Goal: Transaction & Acquisition: Download file/media

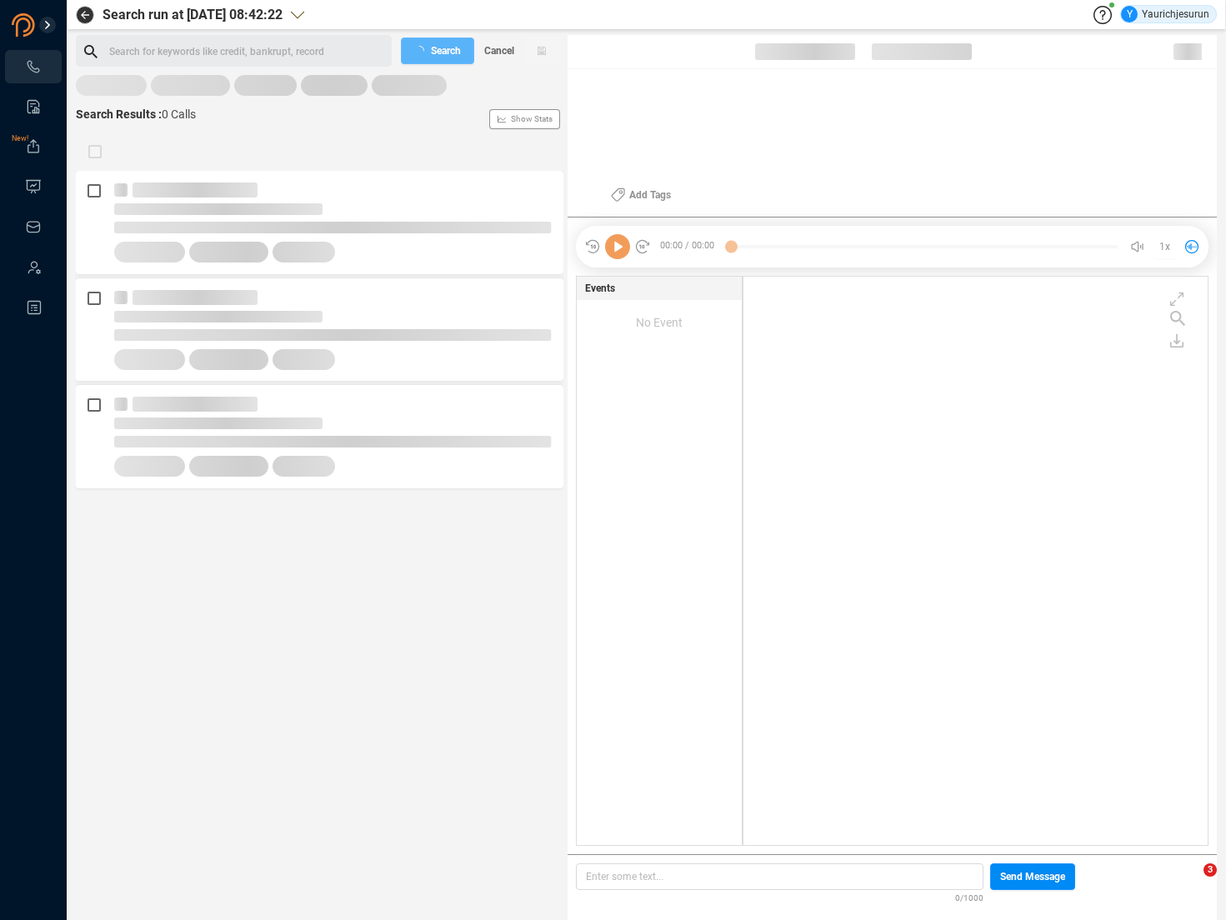
scroll to position [565, 456]
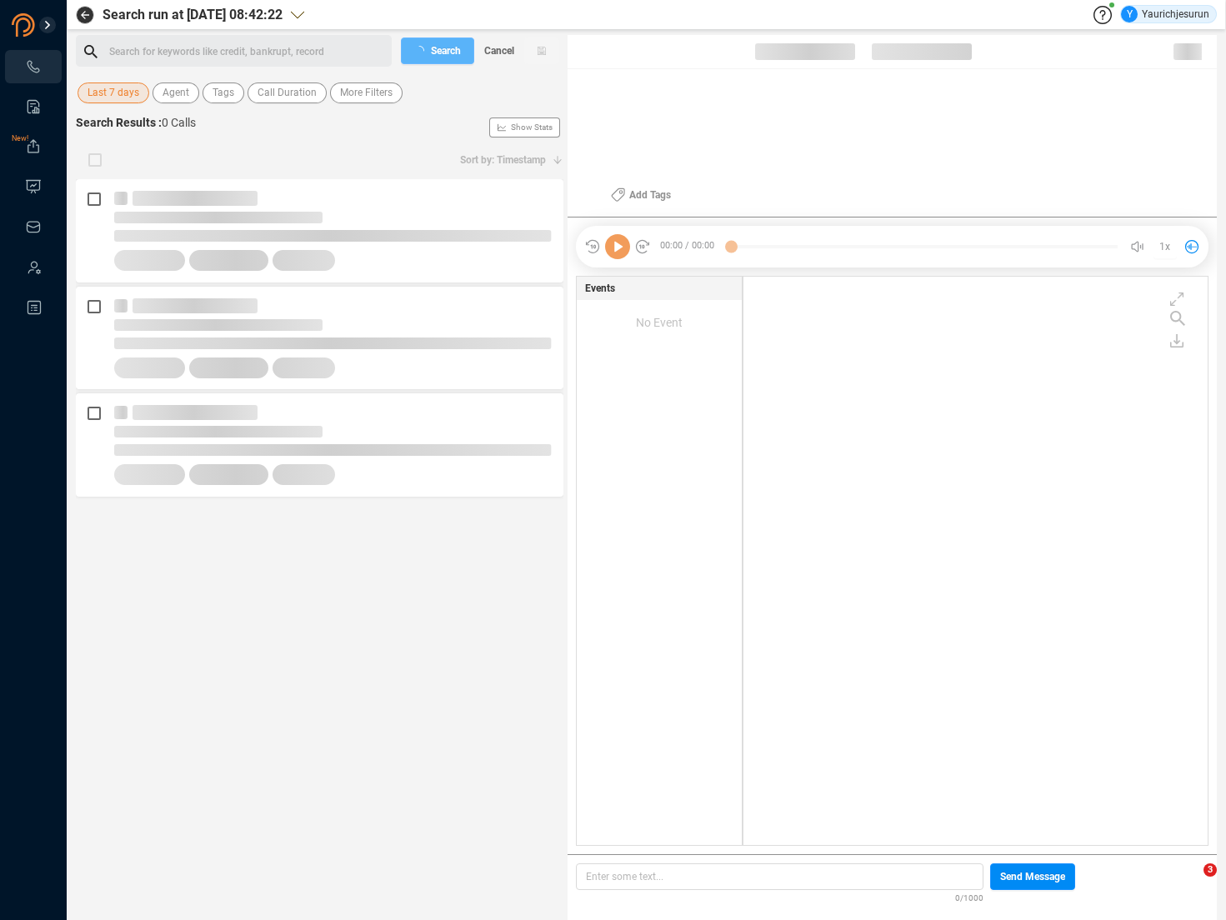
click at [109, 99] on span "Last 7 days" at bounding box center [113, 92] width 52 height 21
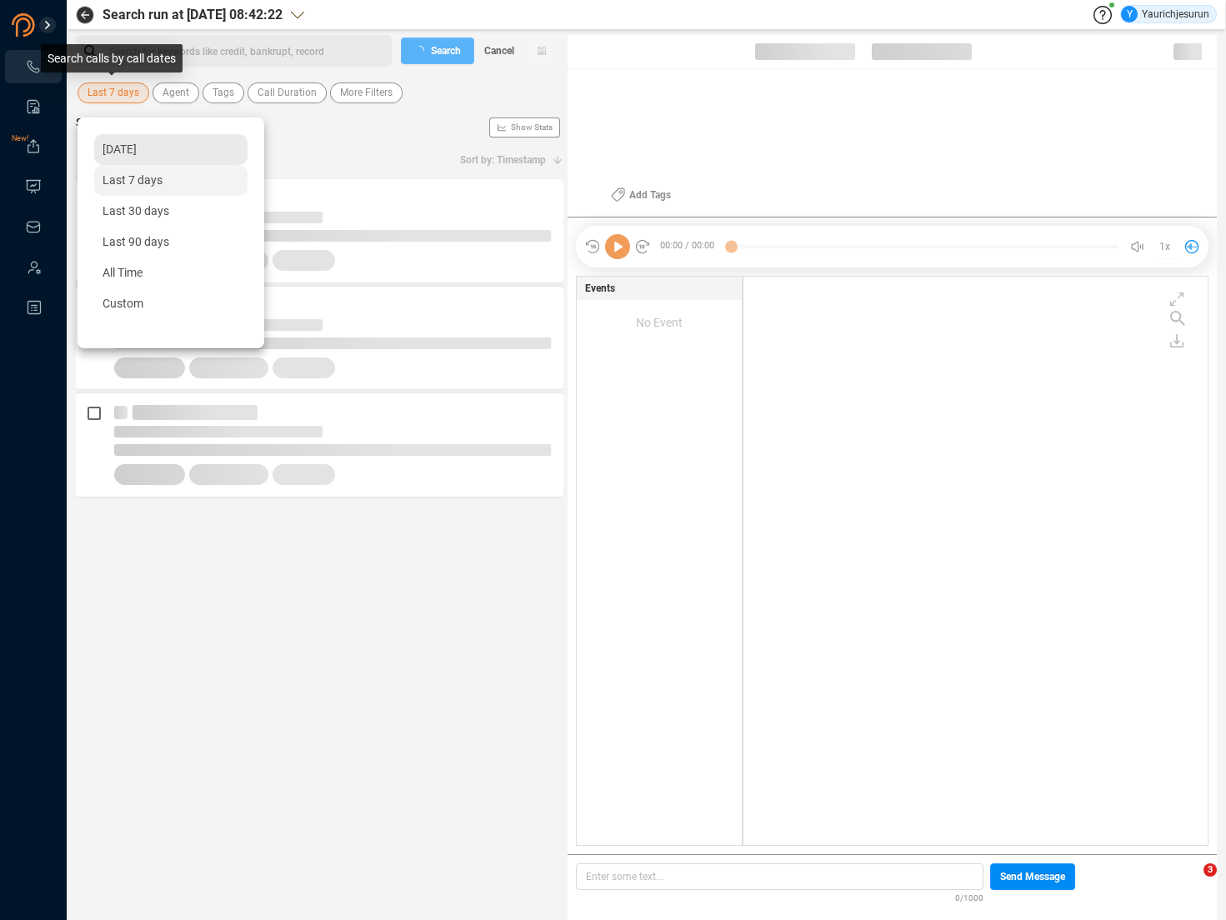
click at [117, 150] on span "[DATE]" at bounding box center [119, 148] width 34 height 13
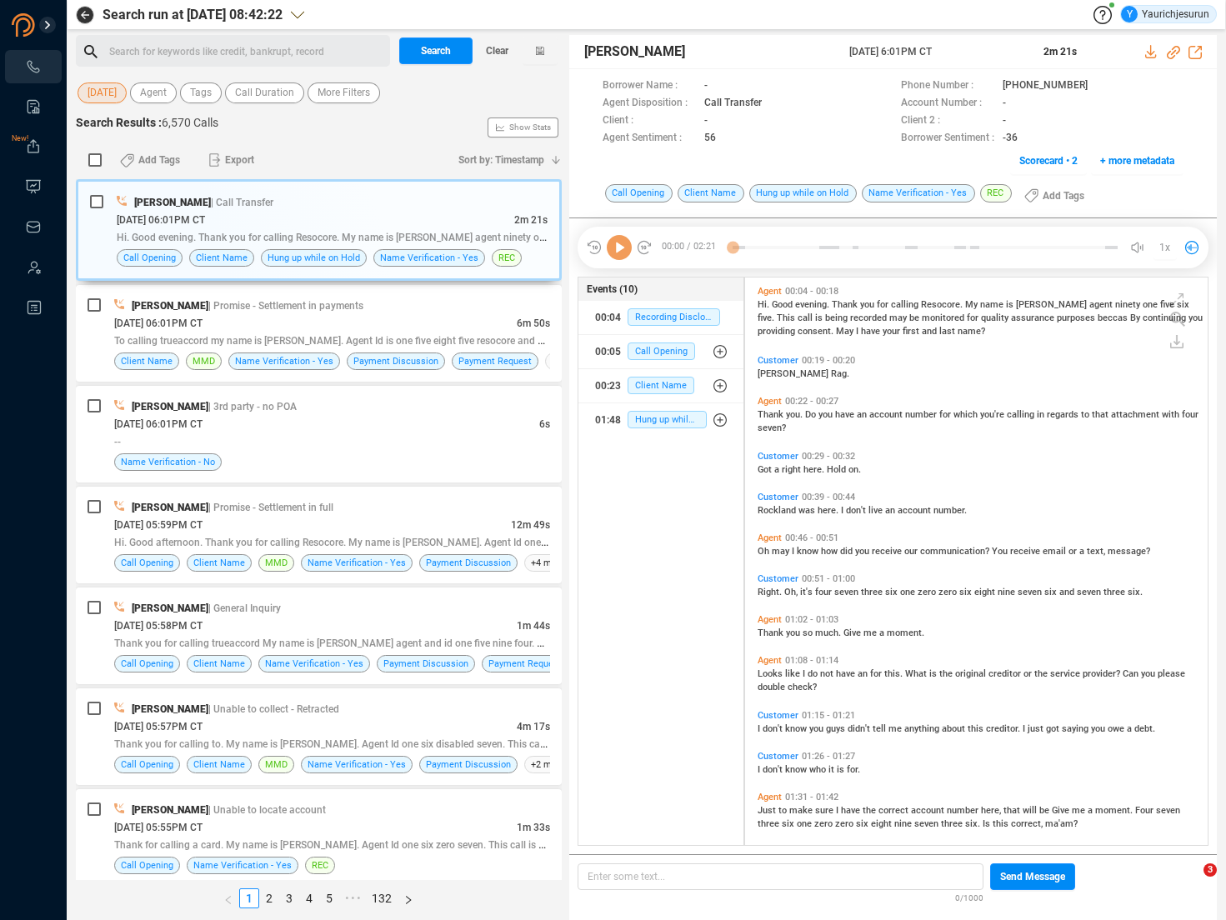
scroll to position [564, 454]
click at [353, 92] on span "More Filters" at bounding box center [343, 92] width 52 height 21
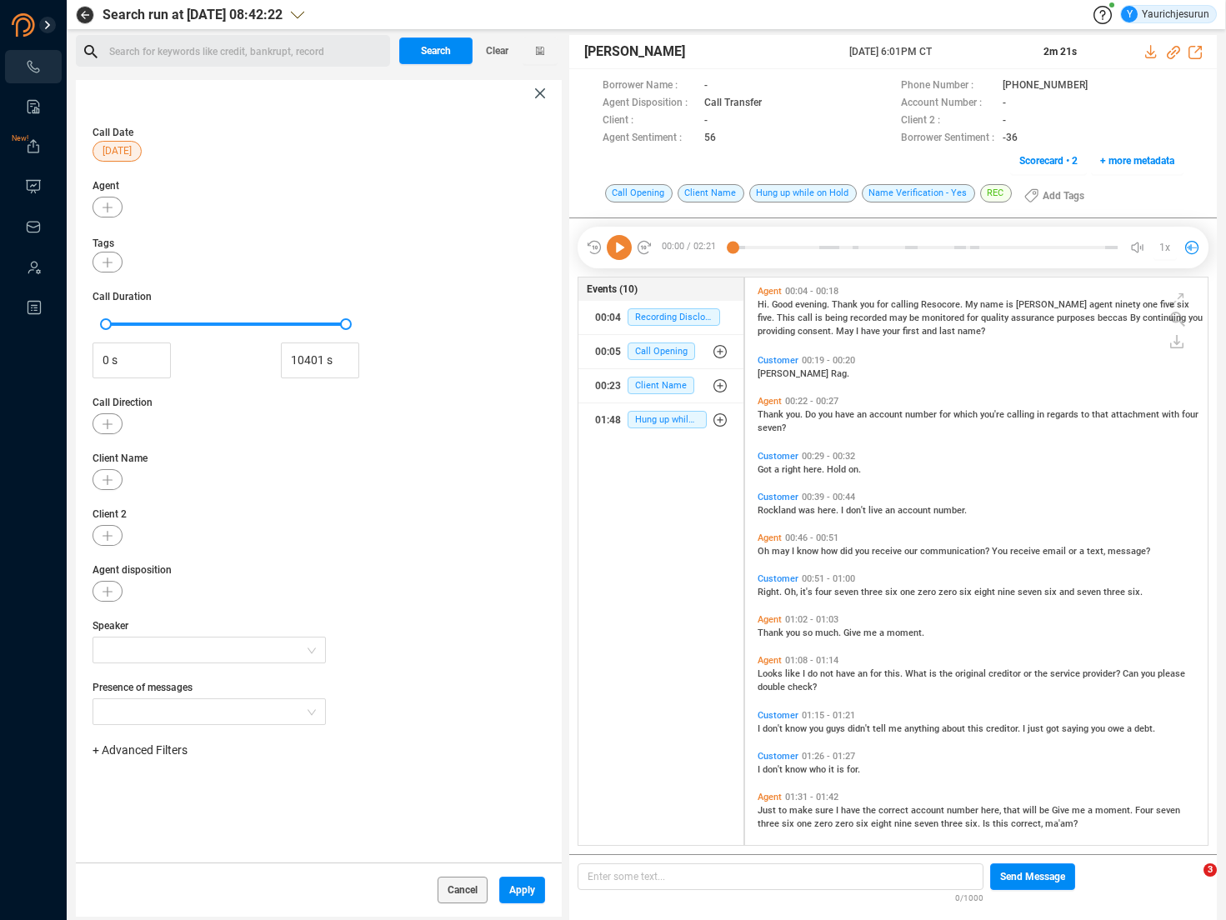
click at [149, 711] on span "+ Advanced Filters" at bounding box center [139, 749] width 95 height 13
click at [147, 685] on span "Phone Number" at bounding box center [147, 685] width 77 height 13
click at [272, 711] on div "Enter a comma separated list ﻿" at bounding box center [259, 803] width 317 height 36
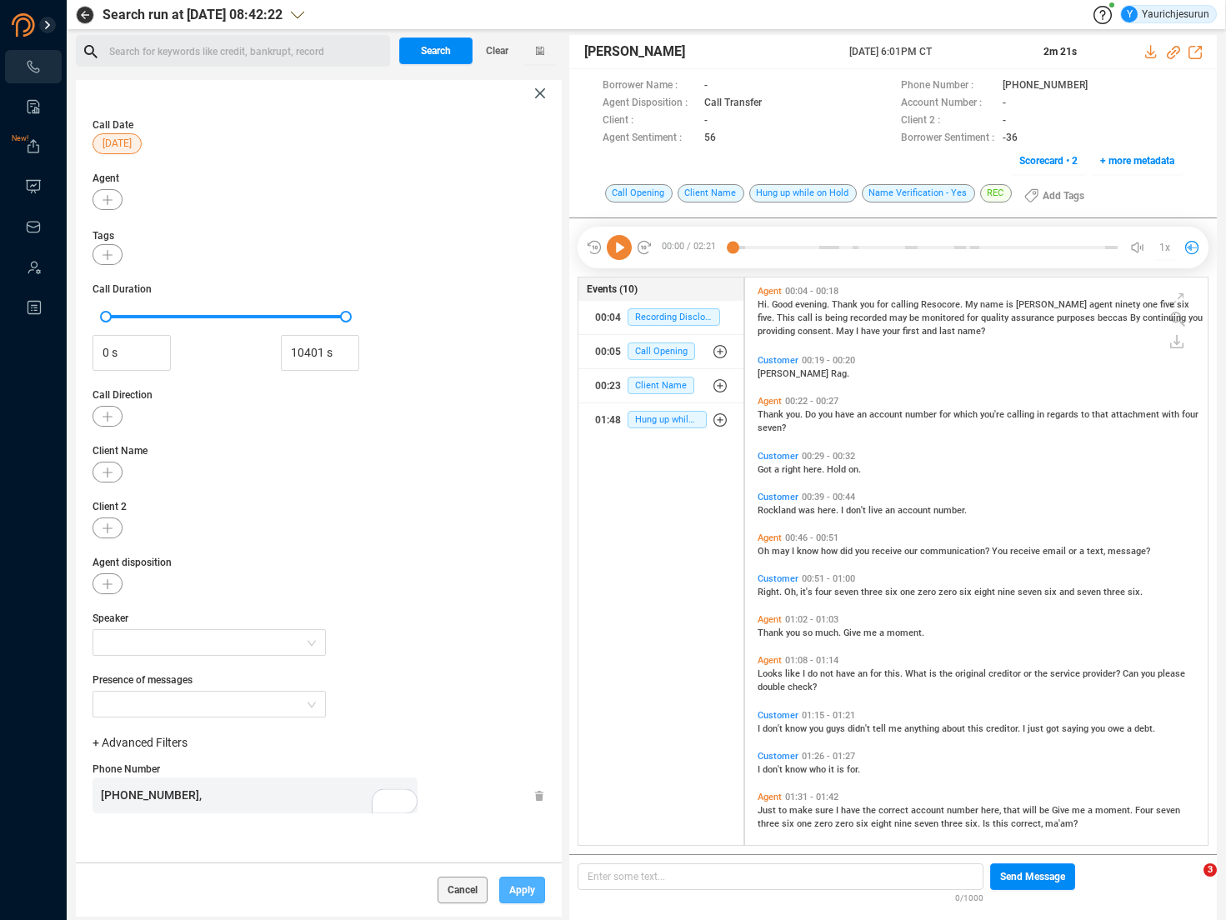
scroll to position [1075, 0]
click at [518, 711] on span "Apply" at bounding box center [522, 889] width 26 height 27
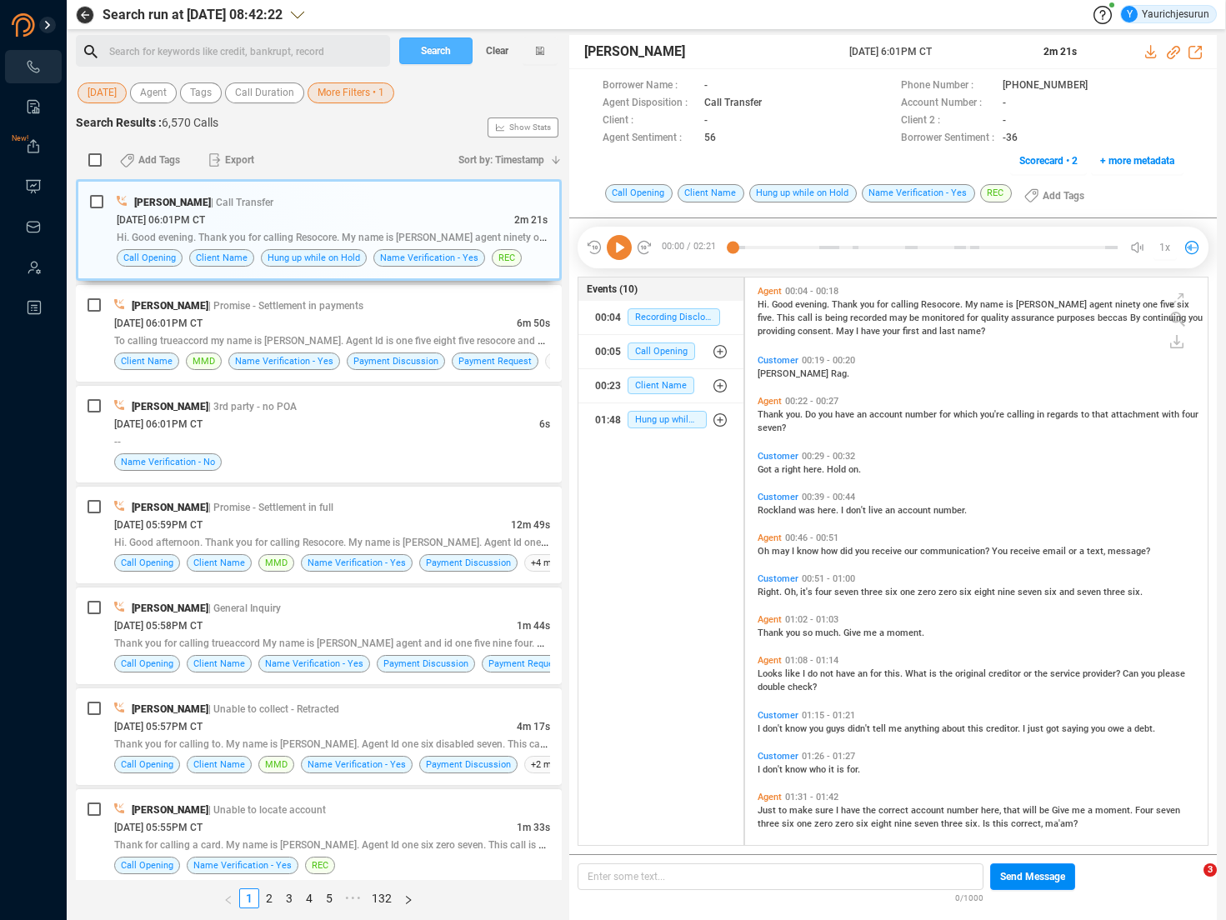
click at [449, 52] on span "Search" at bounding box center [436, 50] width 30 height 27
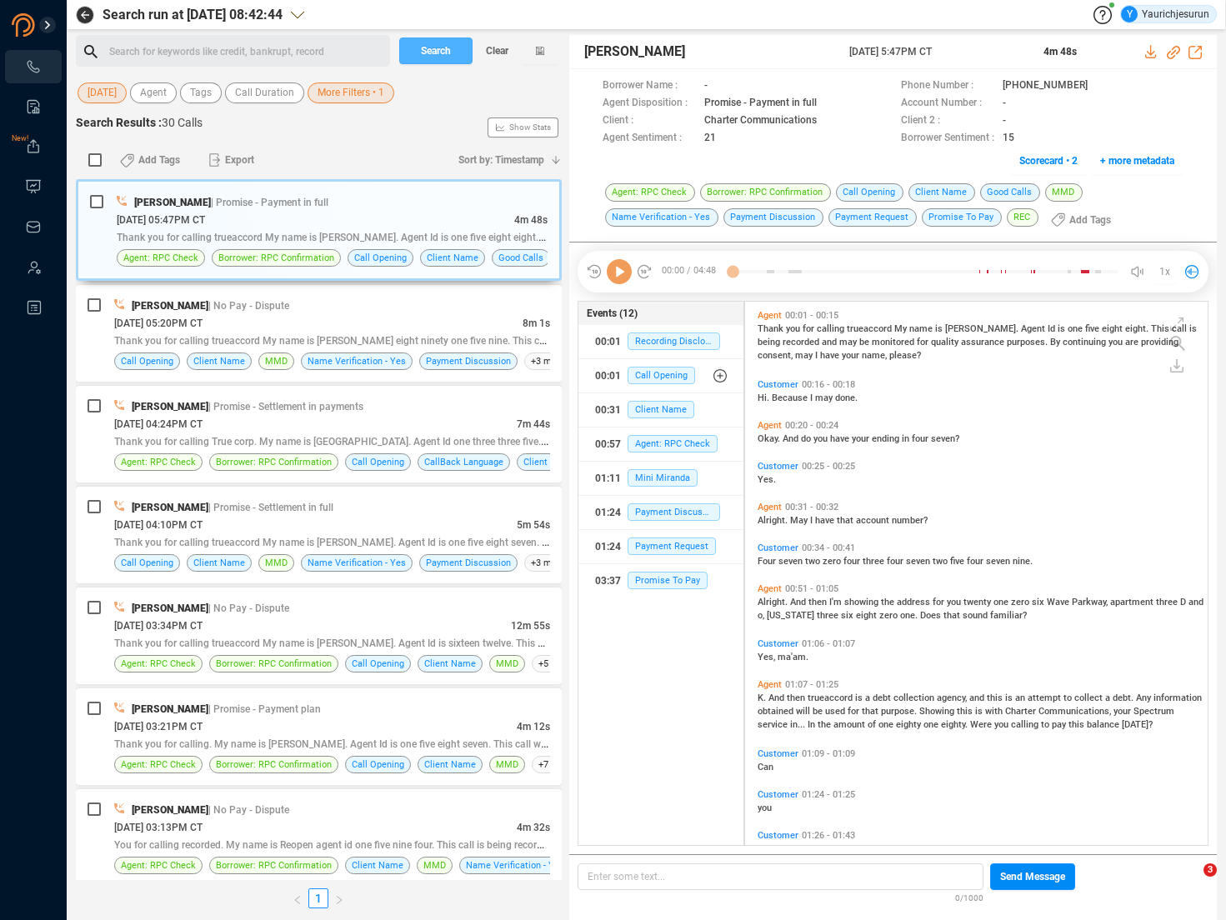
scroll to position [540, 454]
click at [94, 170] on label at bounding box center [95, 160] width 22 height 26
click at [94, 167] on input "checkbox" at bounding box center [94, 159] width 13 height 13
checkbox input "true"
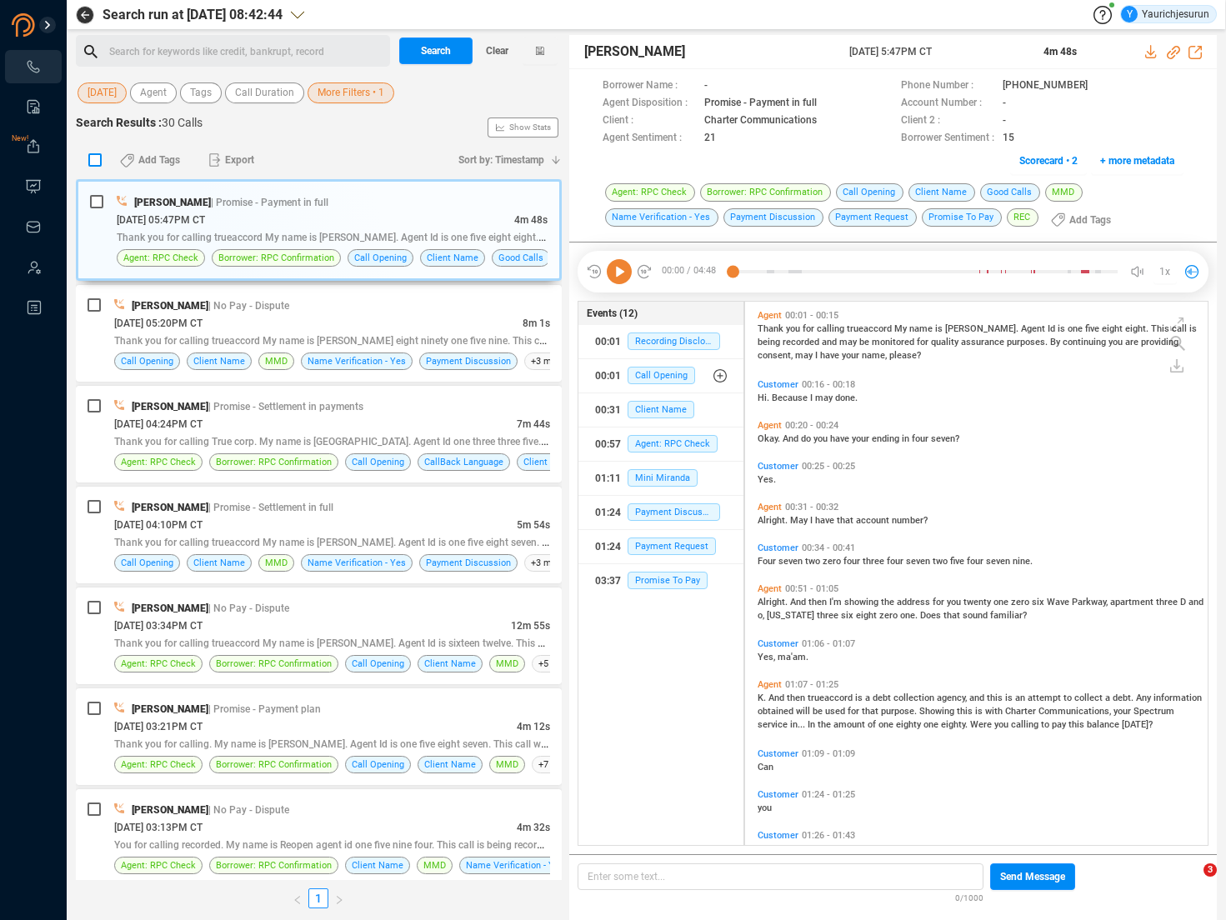
checkbox input "true"
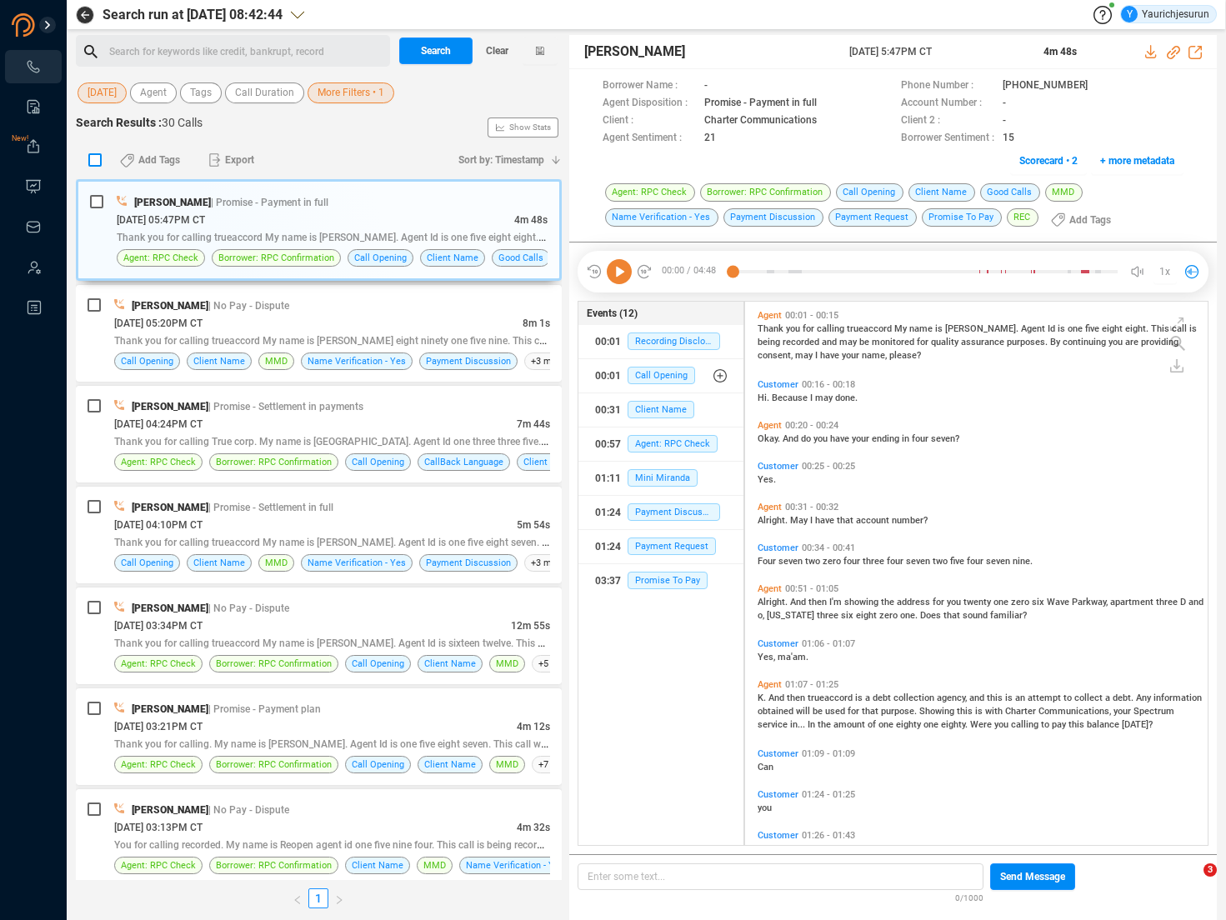
checkbox input "true"
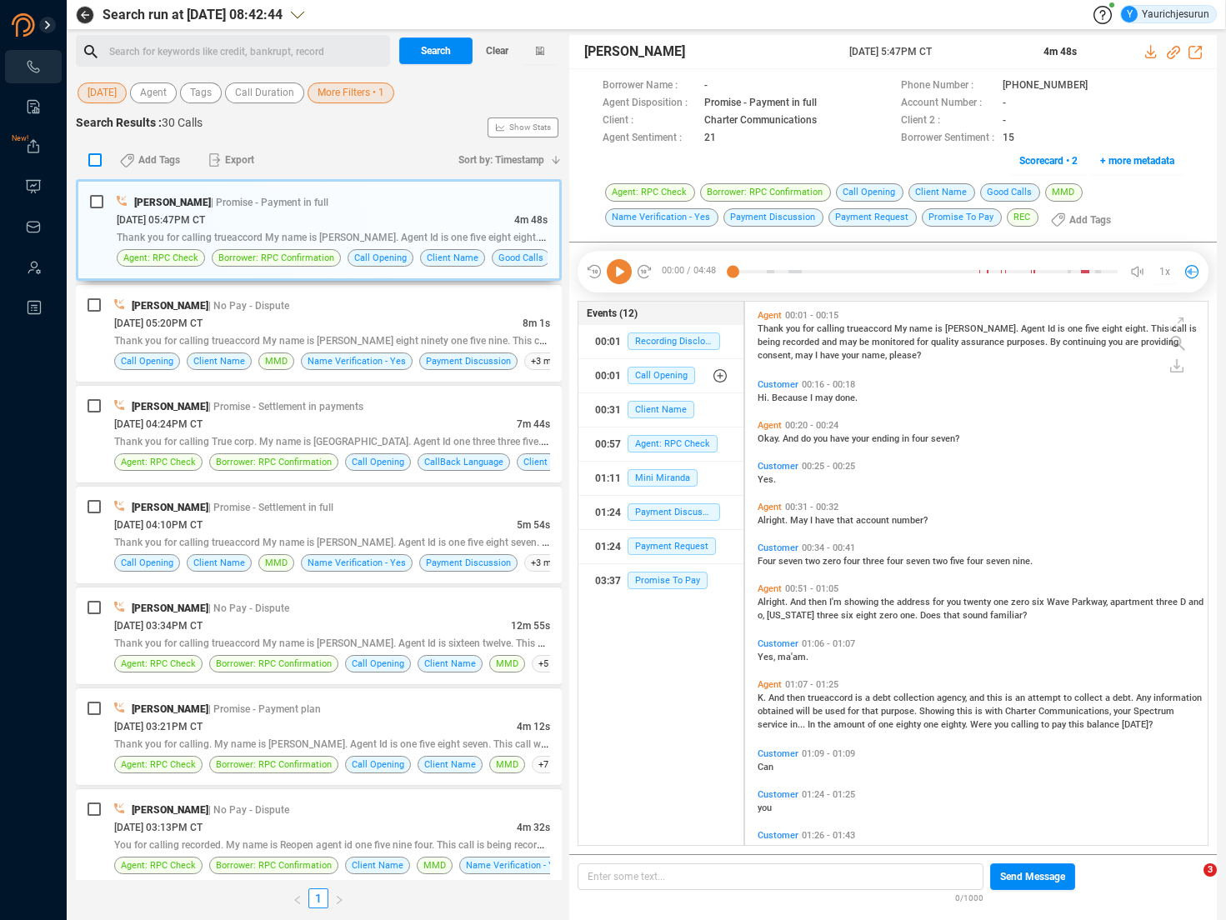
checkbox input "true"
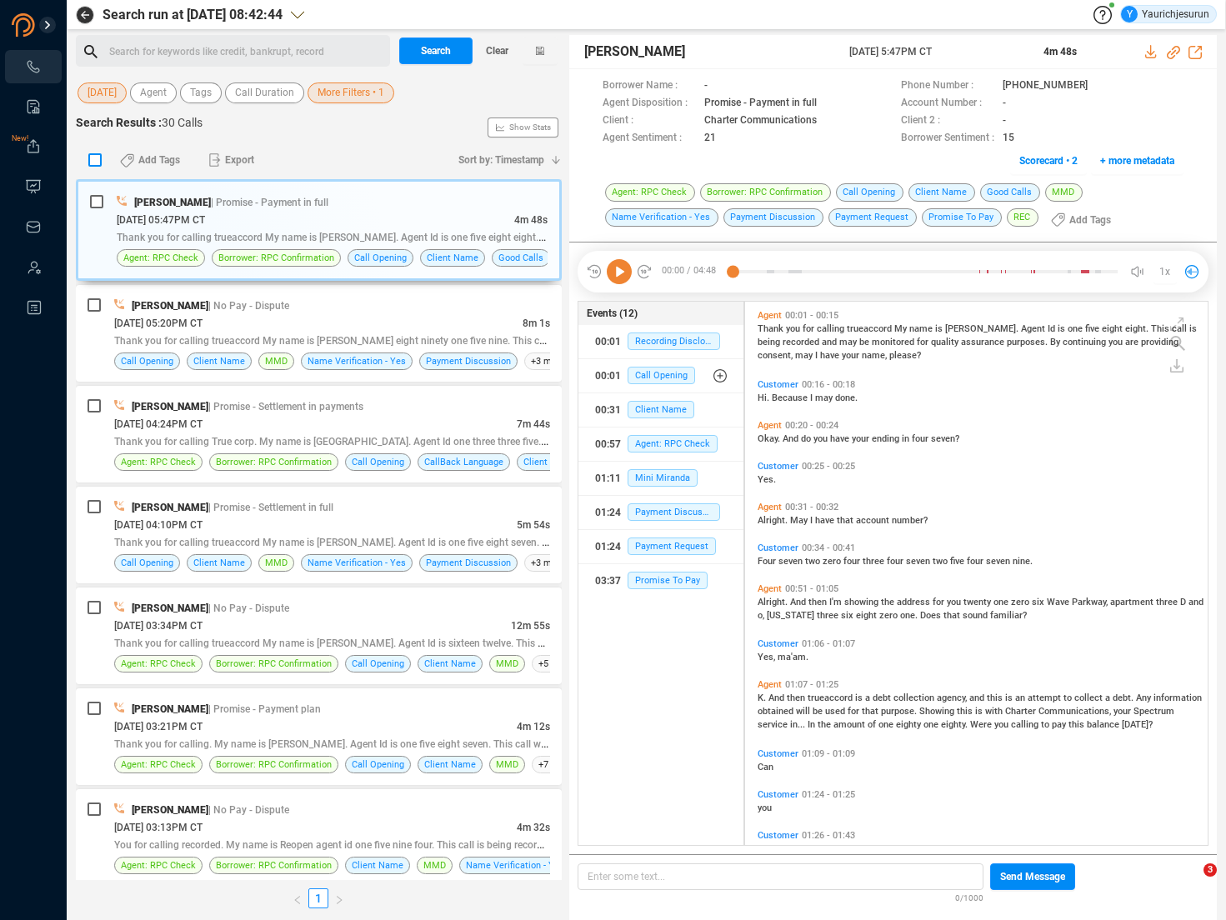
checkbox input "true"
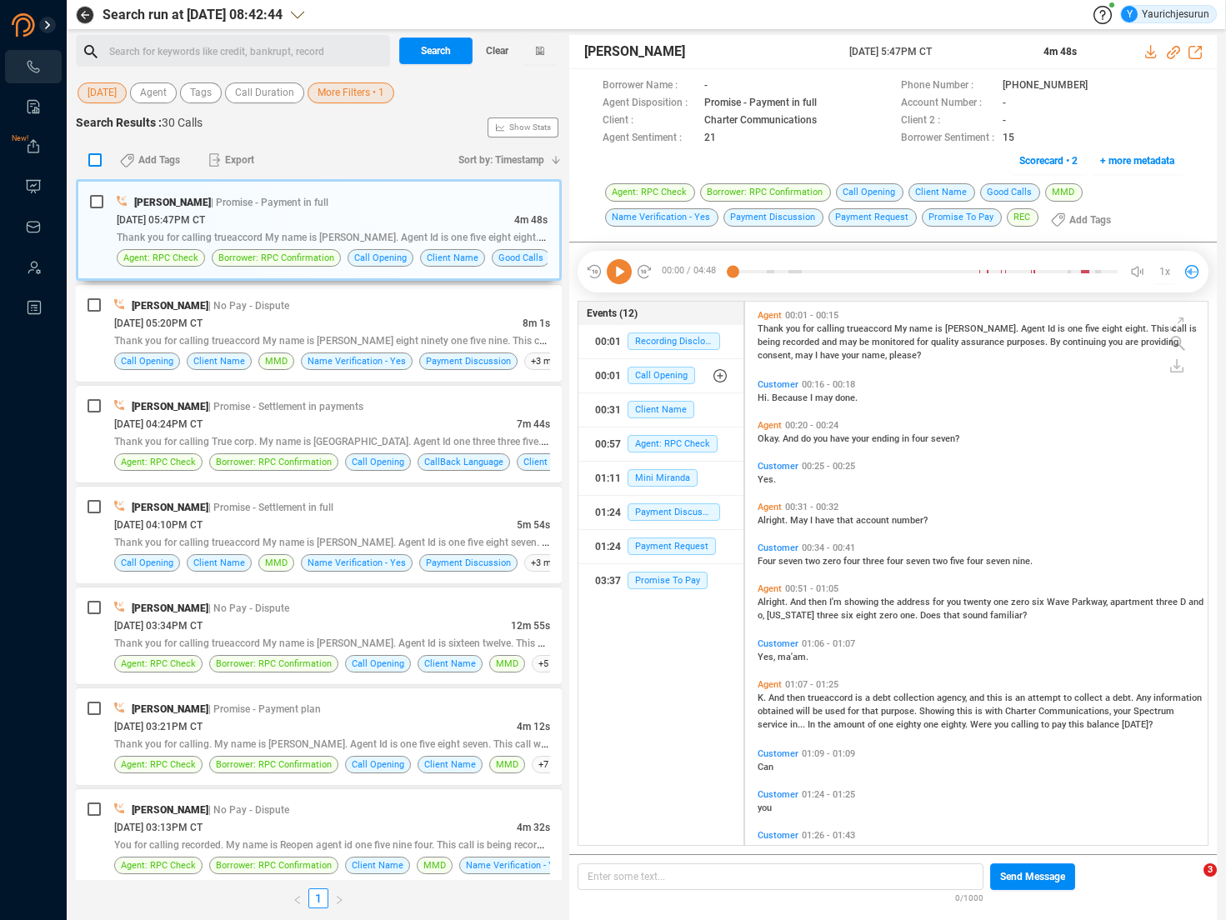
checkbox input "true"
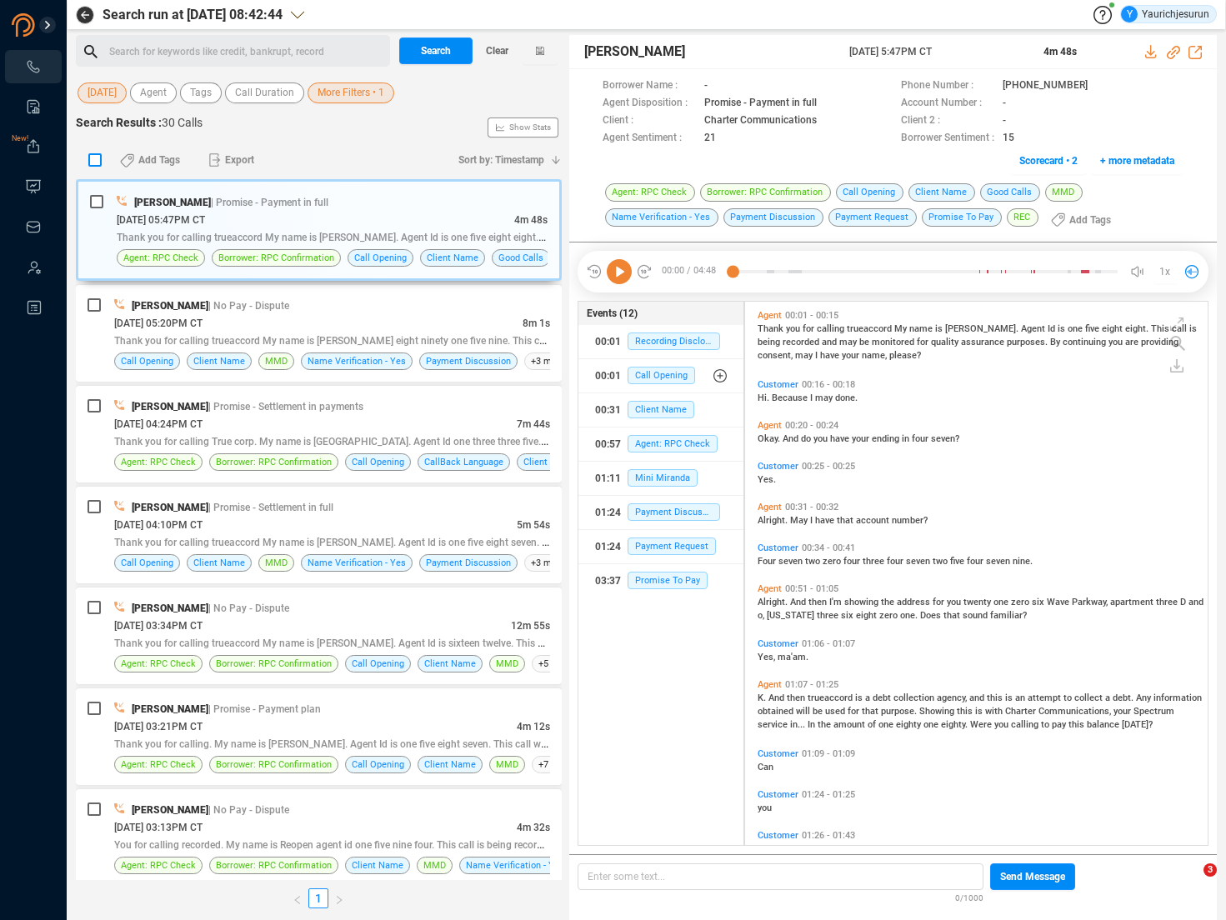
checkbox input "true"
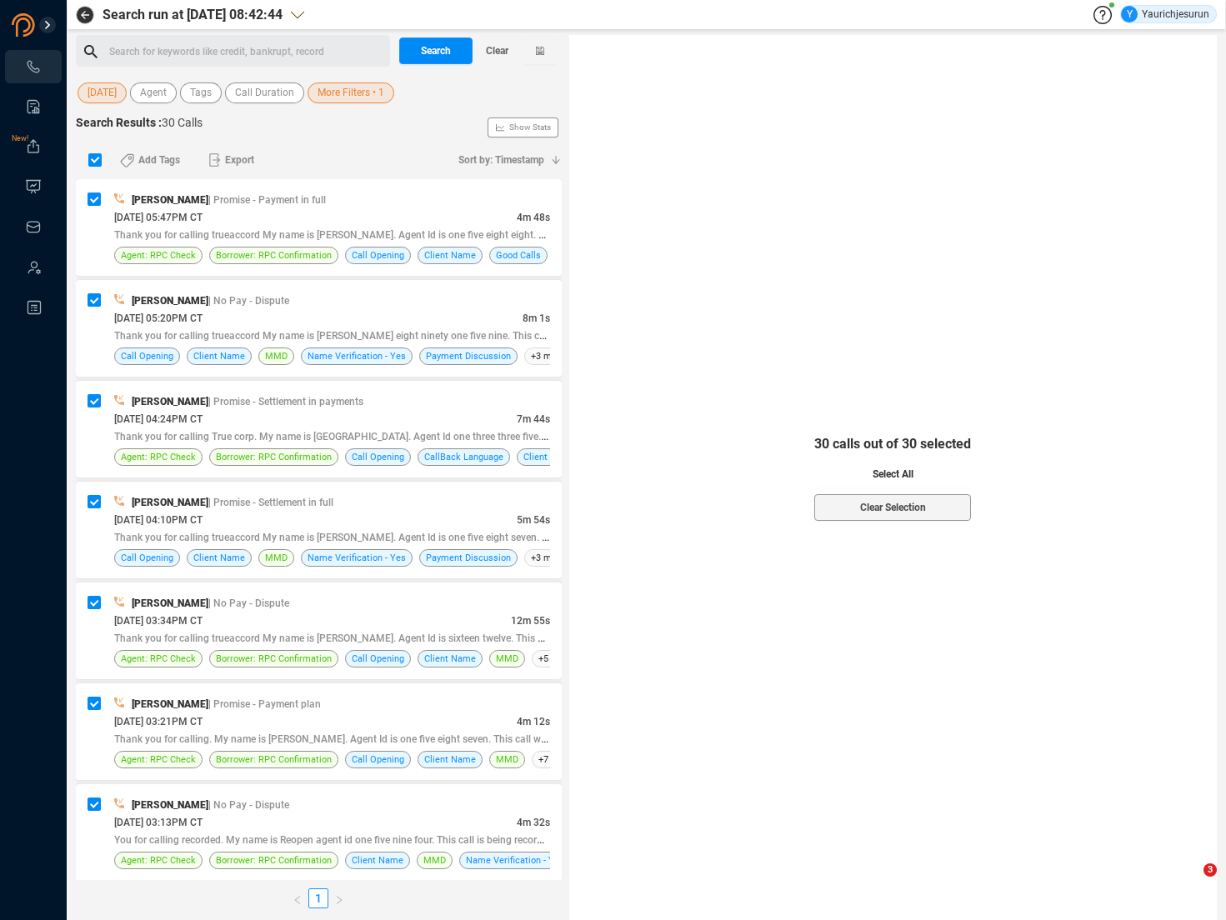
click at [876, 477] on span "Select All" at bounding box center [892, 474] width 41 height 27
click at [239, 153] on span "Export" at bounding box center [239, 160] width 29 height 27
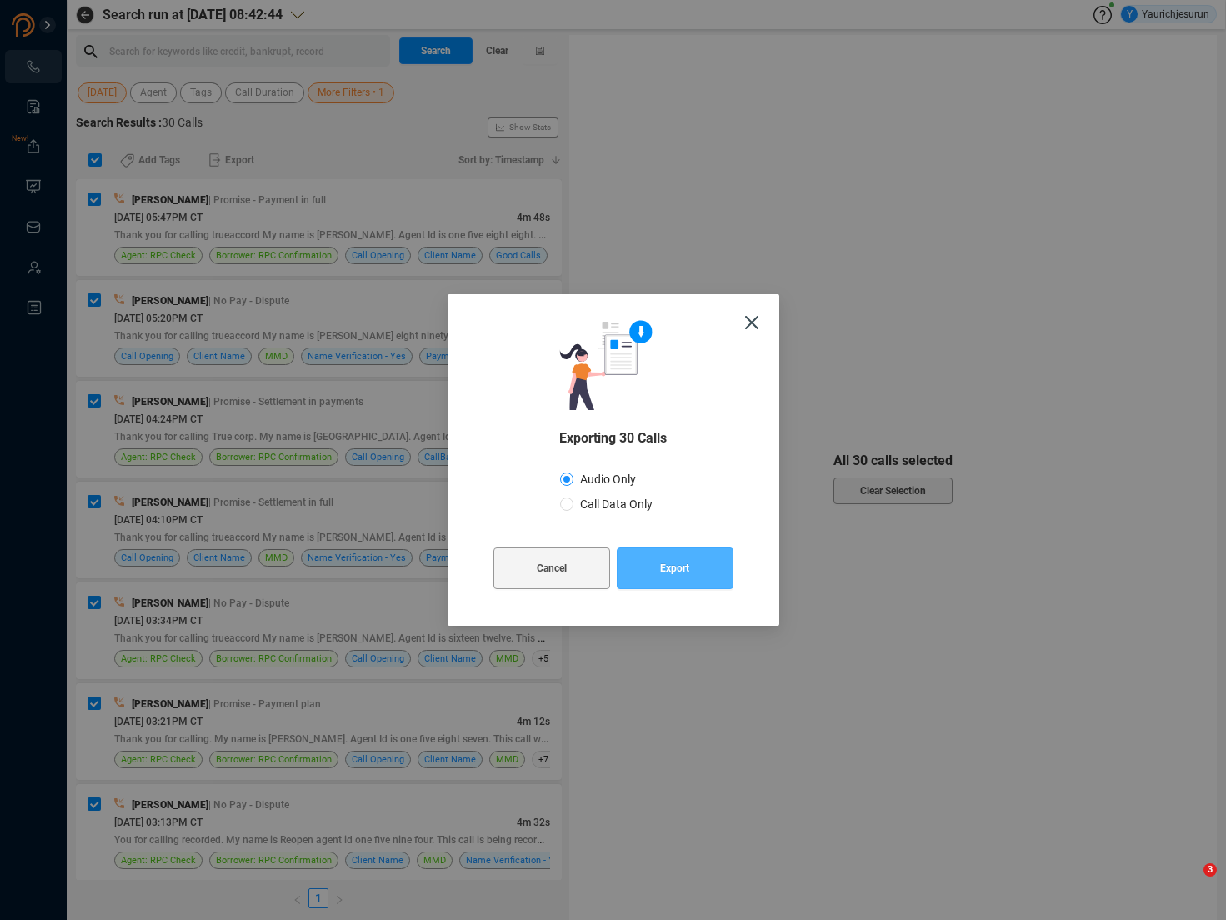
click at [652, 574] on button "Export" at bounding box center [675, 568] width 117 height 42
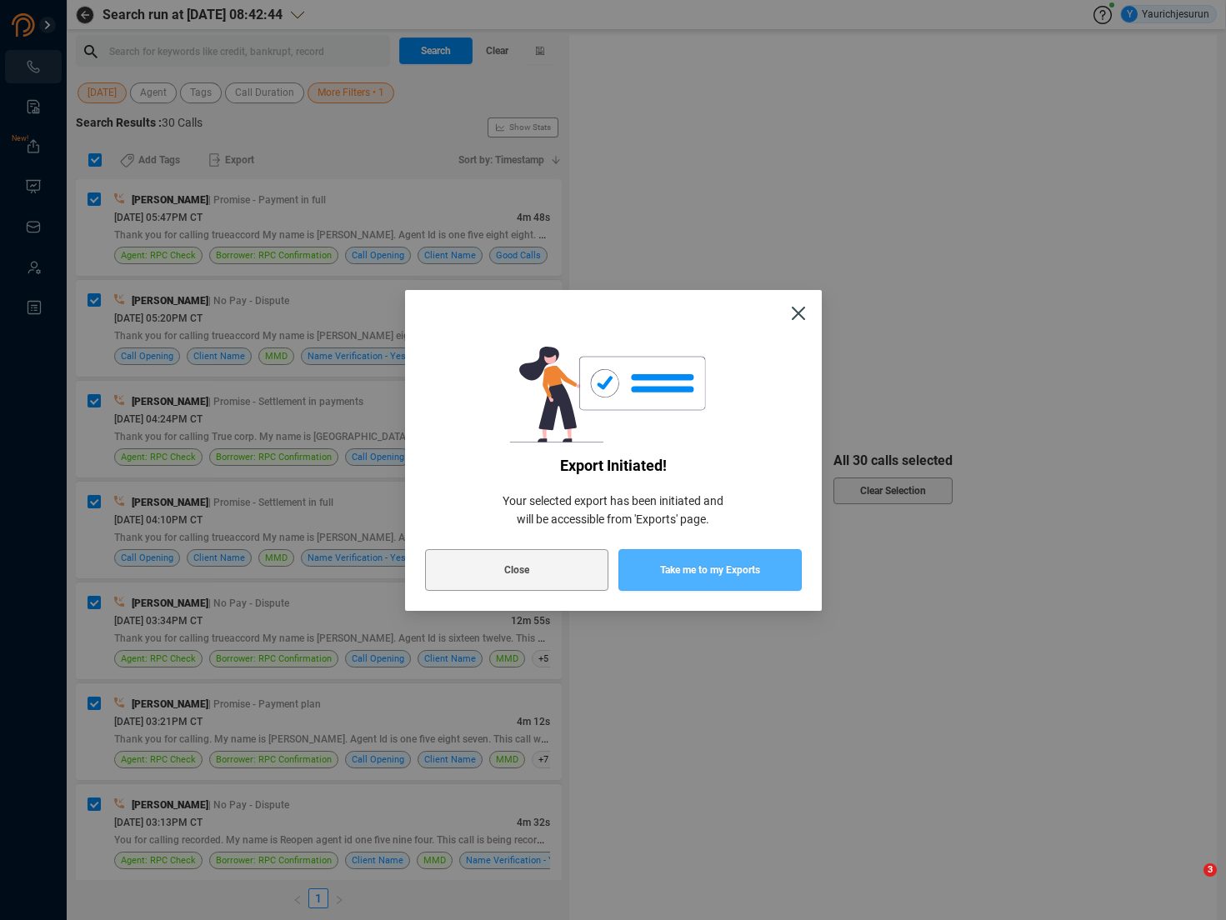
click at [652, 574] on button "Take me to my Exports" at bounding box center [709, 570] width 183 height 42
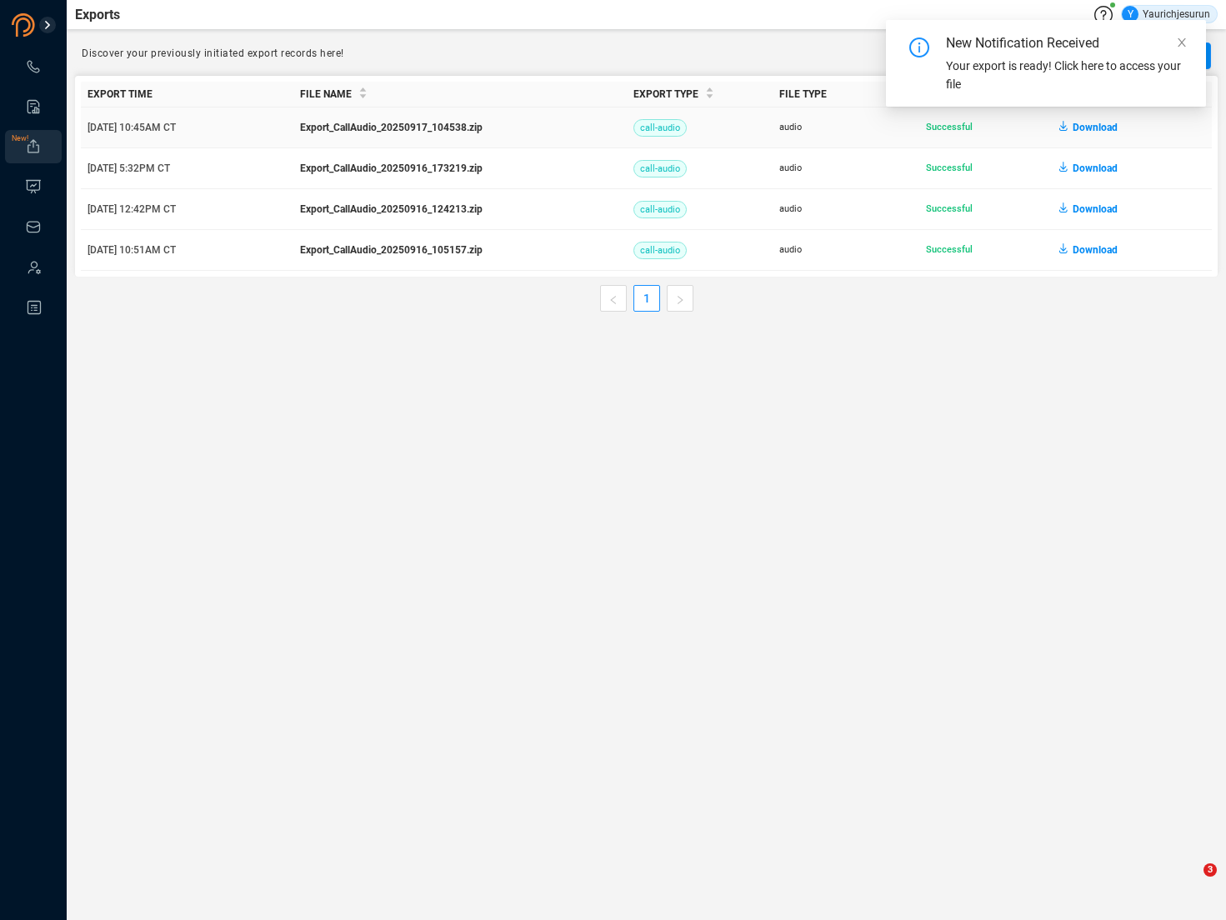
click at [1046, 127] on span "Download" at bounding box center [1094, 127] width 45 height 27
